Goal: Transaction & Acquisition: Purchase product/service

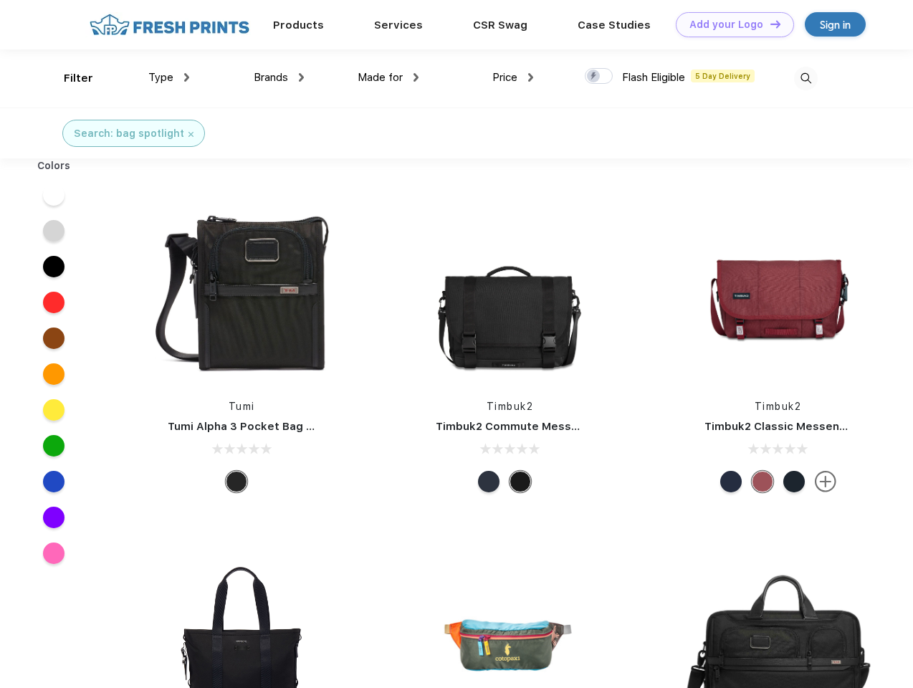
click at [730, 24] on link "Add your Logo Design Tool" at bounding box center [735, 24] width 118 height 25
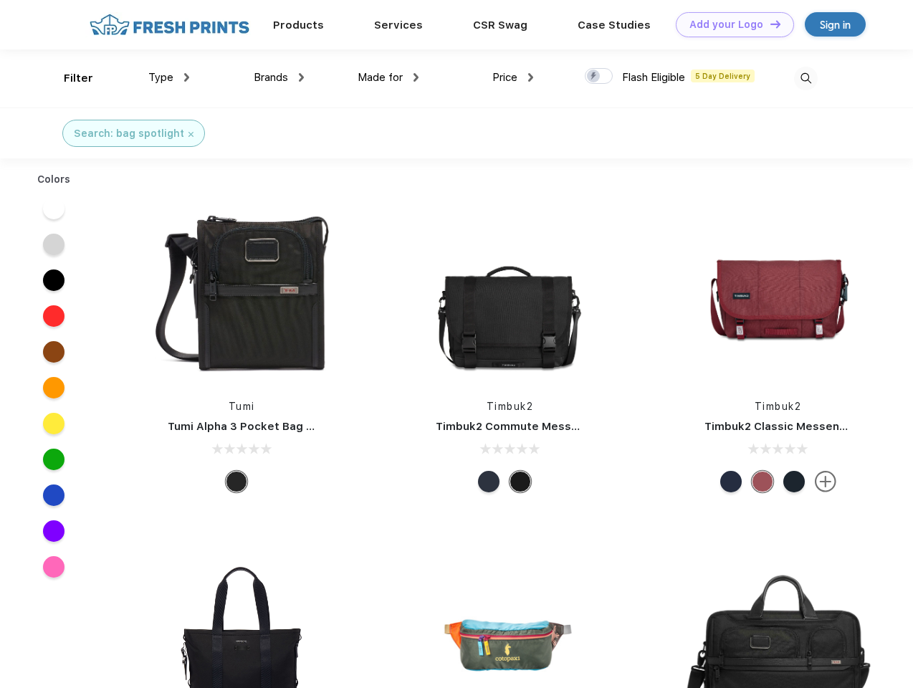
click at [0, 0] on div "Design Tool" at bounding box center [0, 0] width 0 height 0
click at [769, 24] on link "Add your Logo Design Tool" at bounding box center [735, 24] width 118 height 25
click at [69, 78] on div "Filter" at bounding box center [78, 78] width 29 height 16
click at [169, 77] on span "Type" at bounding box center [160, 77] width 25 height 13
click at [279, 77] on span "Brands" at bounding box center [271, 77] width 34 height 13
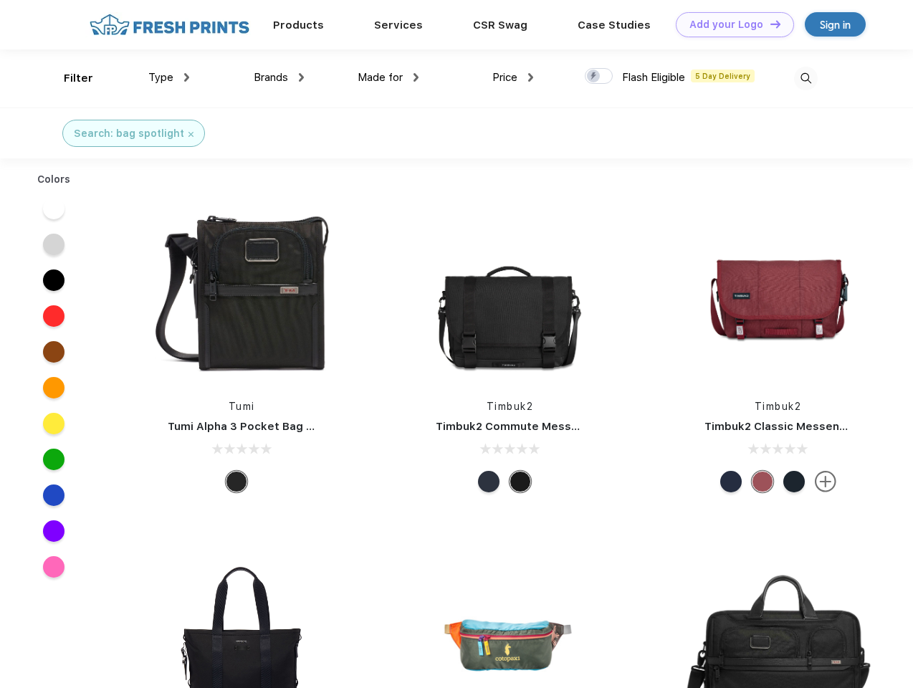
click at [389, 77] on span "Made for" at bounding box center [380, 77] width 45 height 13
click at [513, 77] on span "Price" at bounding box center [505, 77] width 25 height 13
click at [599, 77] on div at bounding box center [599, 76] width 28 height 16
click at [594, 77] on input "checkbox" at bounding box center [589, 71] width 9 height 9
click at [806, 78] on img at bounding box center [806, 79] width 24 height 24
